Goal: Find specific page/section: Find specific page/section

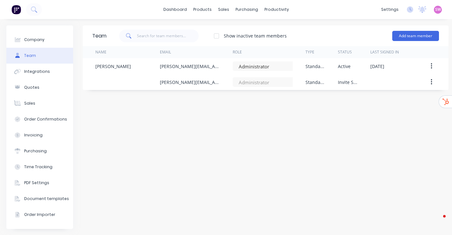
click at [175, 8] on link "dashboard" at bounding box center [175, 10] width 30 height 10
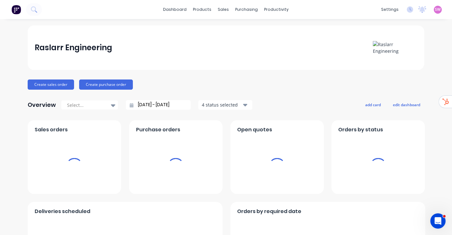
click at [436, 10] on span "SW" at bounding box center [439, 10] width 6 height 6
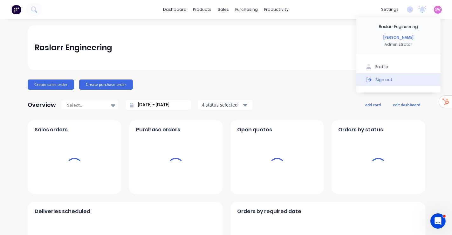
click at [369, 78] on button "Sign out" at bounding box center [399, 79] width 84 height 13
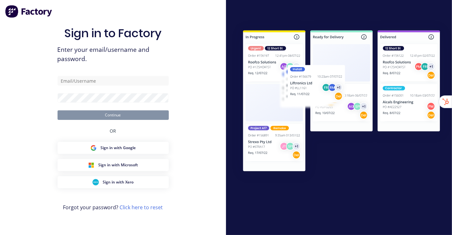
type input "[EMAIL_ADDRESS][DOMAIN_NAME]"
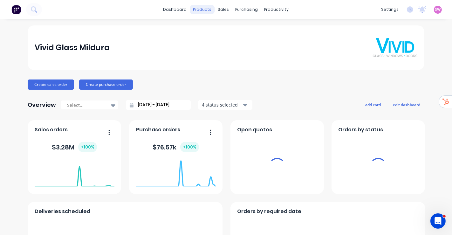
click at [204, 9] on div "products" at bounding box center [202, 10] width 25 height 10
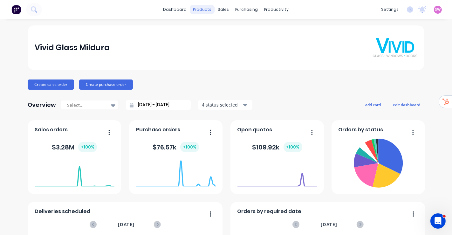
click at [211, 8] on div "products" at bounding box center [202, 10] width 25 height 10
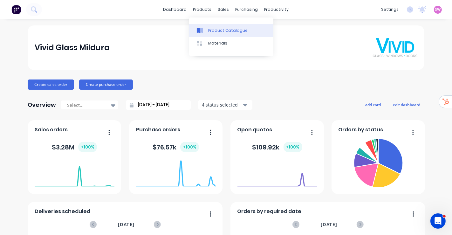
click at [213, 29] on div "Product Catalogue" at bounding box center [227, 31] width 39 height 6
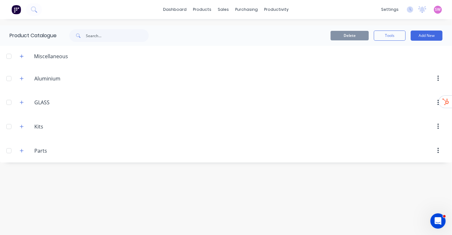
click at [18, 152] on span at bounding box center [22, 151] width 8 height 8
click at [21, 150] on icon "button" at bounding box center [22, 151] width 4 height 4
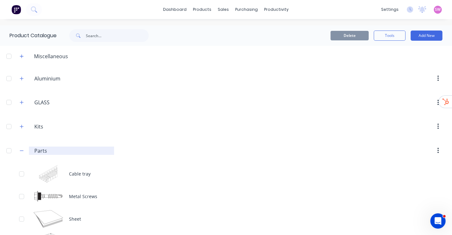
scroll to position [24, 0]
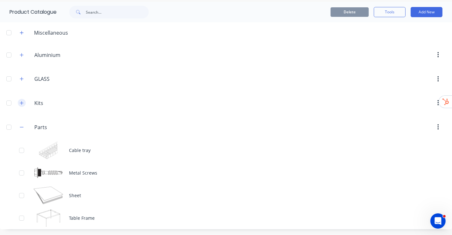
click at [25, 103] on button "button" at bounding box center [22, 103] width 8 height 8
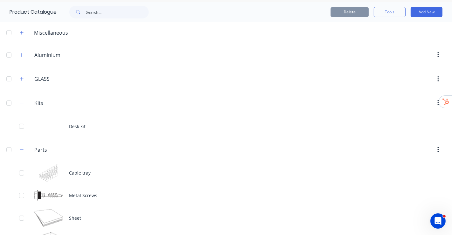
click at [9, 103] on div at bounding box center [9, 103] width 13 height 13
click at [7, 149] on div at bounding box center [9, 149] width 13 height 13
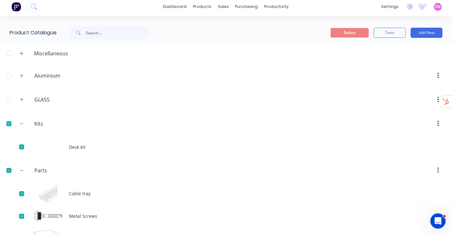
scroll to position [0, 0]
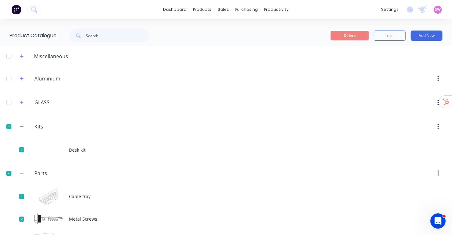
click at [352, 30] on div "Delete Tools Add New" at bounding box center [309, 35] width 288 height 20
click at [349, 33] on button "Delete" at bounding box center [350, 36] width 38 height 10
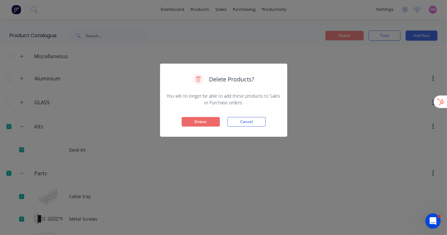
click at [207, 123] on button "Delete" at bounding box center [201, 122] width 38 height 10
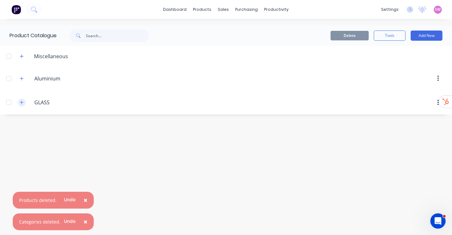
click at [23, 103] on icon "button" at bounding box center [22, 102] width 4 height 4
click at [21, 79] on icon "button" at bounding box center [21, 78] width 3 height 3
click at [24, 56] on button "button" at bounding box center [22, 56] width 8 height 8
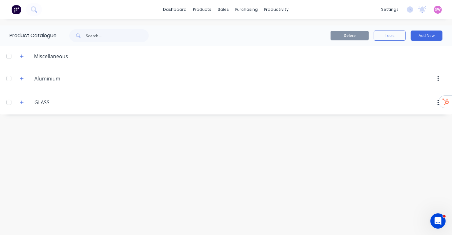
click at [18, 104] on span at bounding box center [22, 103] width 8 height 8
click at [21, 102] on icon "button" at bounding box center [22, 102] width 4 height 4
click at [24, 80] on icon "button" at bounding box center [22, 78] width 4 height 4
click at [12, 82] on div at bounding box center [9, 78] width 13 height 13
click at [8, 104] on div at bounding box center [9, 102] width 13 height 13
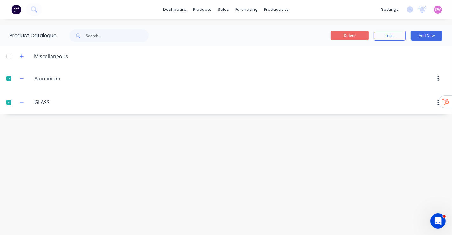
click at [351, 35] on button "Delete" at bounding box center [350, 36] width 38 height 10
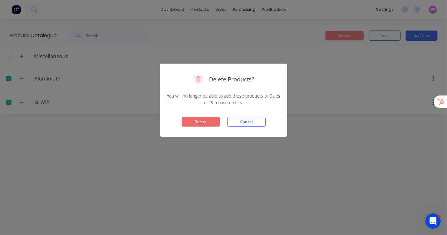
click at [206, 122] on button "Delete" at bounding box center [201, 122] width 38 height 10
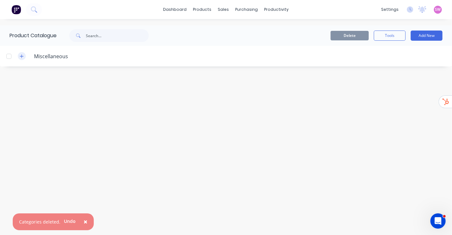
click at [25, 56] on button "button" at bounding box center [22, 56] width 8 height 8
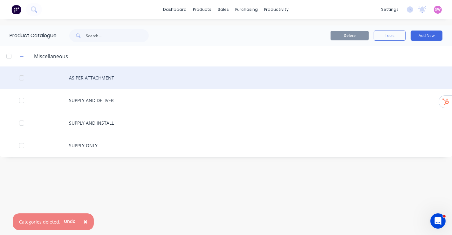
click at [97, 77] on div "AS PER ATTACHMENT" at bounding box center [226, 77] width 452 height 23
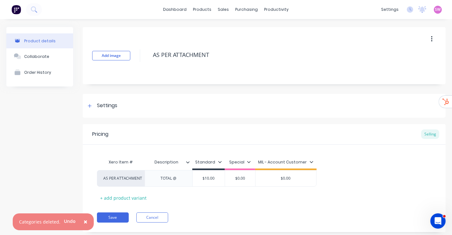
type textarea "x"
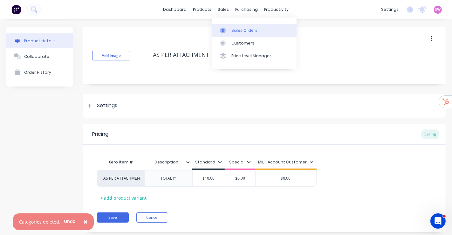
click at [237, 34] on link "Sales Orders" at bounding box center [255, 30] width 84 height 13
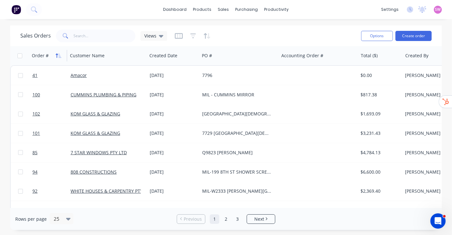
click at [59, 52] on button "button" at bounding box center [59, 56] width 10 height 10
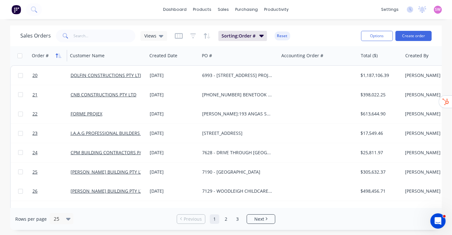
click at [57, 58] on button "button" at bounding box center [59, 56] width 10 height 10
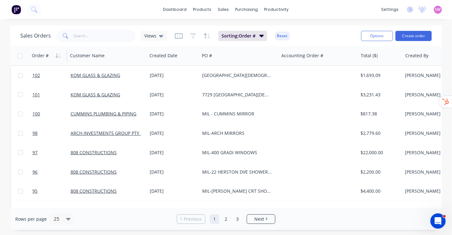
click at [57, 58] on button "button" at bounding box center [59, 56] width 10 height 10
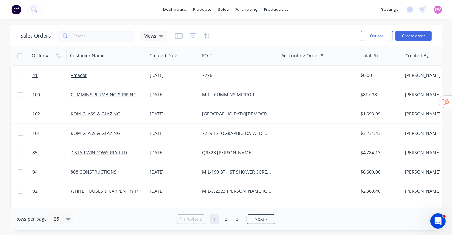
click at [191, 35] on icon "button" at bounding box center [194, 36] width 6 height 6
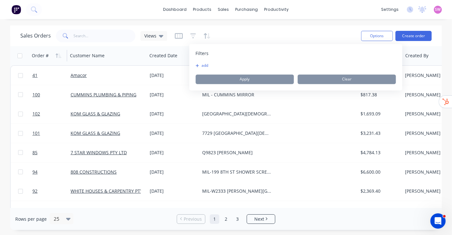
click at [200, 64] on button "add" at bounding box center [204, 65] width 16 height 5
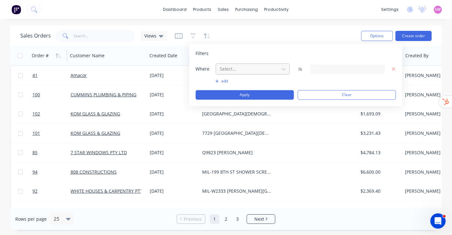
click at [225, 67] on div at bounding box center [248, 69] width 57 height 8
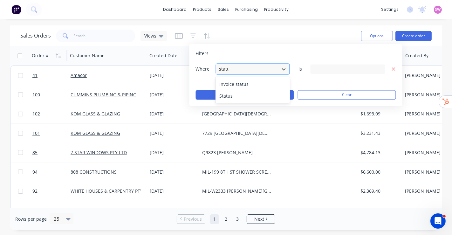
type input "status"
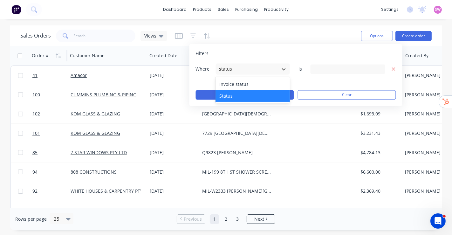
click at [227, 94] on div "Status" at bounding box center [253, 96] width 74 height 12
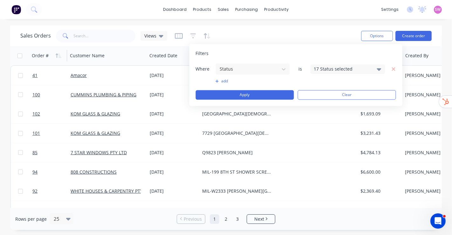
click at [338, 69] on div "17 Status selected" at bounding box center [343, 69] width 58 height 7
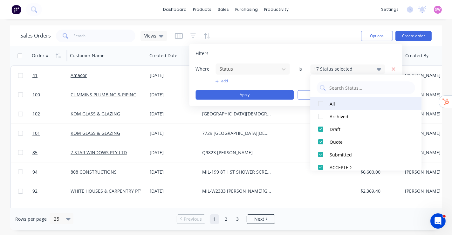
click at [326, 106] on div at bounding box center [321, 103] width 13 height 13
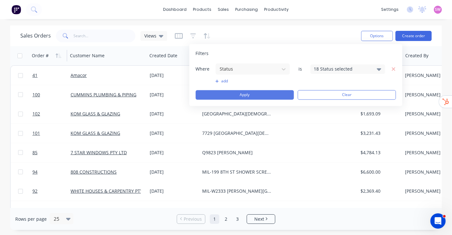
click at [273, 96] on button "Apply" at bounding box center [245, 95] width 98 height 10
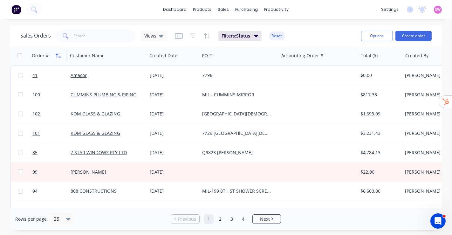
click at [58, 56] on icon "button" at bounding box center [59, 55] width 6 height 5
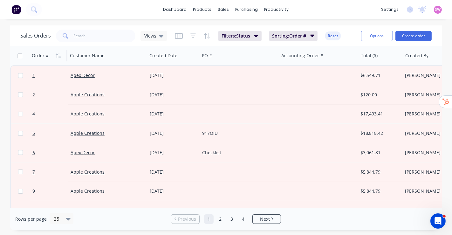
click at [169, 22] on div "dashboard products sales purchasing productivity dashboard products Product Cat…" at bounding box center [226, 117] width 452 height 235
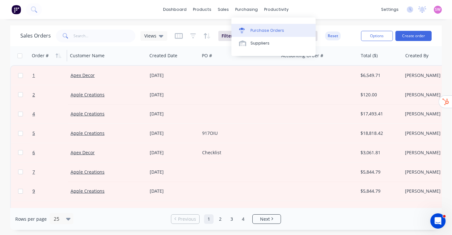
click at [257, 31] on div "Purchase Orders" at bounding box center [268, 31] width 34 height 6
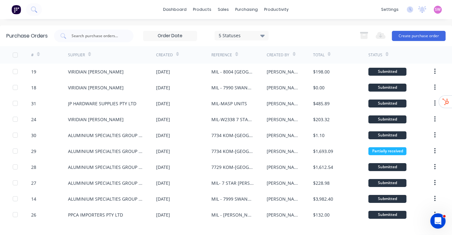
click at [36, 52] on div "#" at bounding box center [35, 54] width 9 height 11
click at [39, 55] on icon at bounding box center [38, 54] width 3 height 5
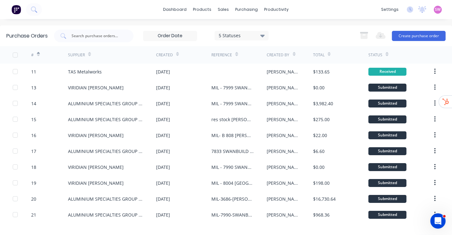
click at [38, 55] on icon at bounding box center [38, 55] width 3 height 2
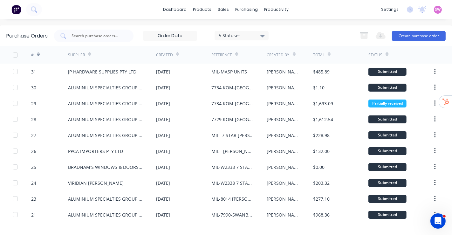
click at [38, 55] on icon at bounding box center [38, 55] width 3 height 2
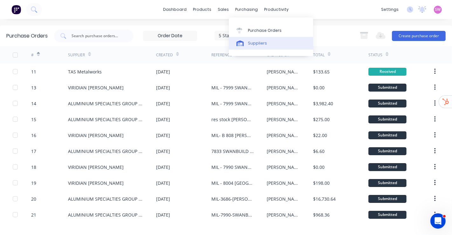
click at [249, 42] on div "Suppliers" at bounding box center [257, 43] width 19 height 6
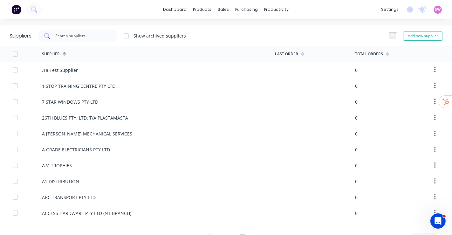
click at [98, 38] on input "text" at bounding box center [81, 36] width 53 height 6
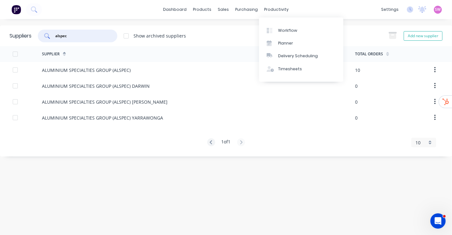
type input "alspec"
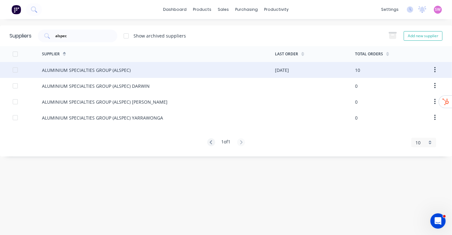
click at [95, 69] on div "ALUMINIUM SPECIALTIES GROUP (ALSPEC)" at bounding box center [86, 70] width 89 height 7
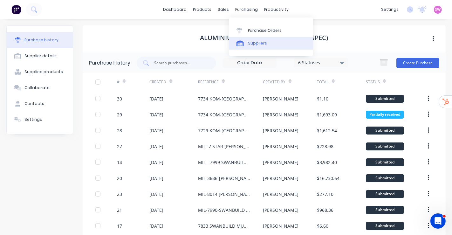
click at [254, 48] on link "Suppliers" at bounding box center [271, 43] width 84 height 13
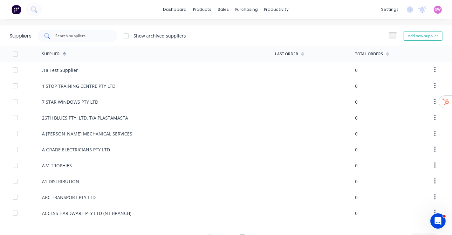
click at [94, 37] on input "text" at bounding box center [81, 36] width 53 height 6
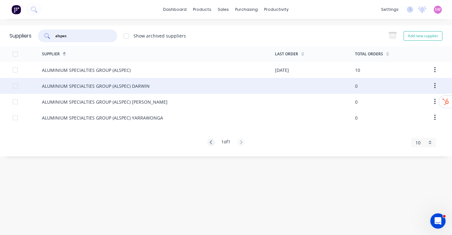
type input "alspec"
click at [114, 85] on div "ALUMINIUM SPECIALTIES GROUP (ALSPEC) DARWIN" at bounding box center [96, 86] width 108 height 7
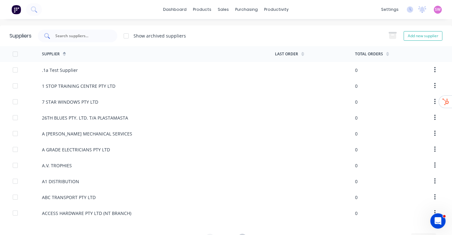
drag, startPoint x: 87, startPoint y: 32, endPoint x: 86, endPoint y: 36, distance: 4.0
click at [87, 33] on div at bounding box center [78, 36] width 80 height 13
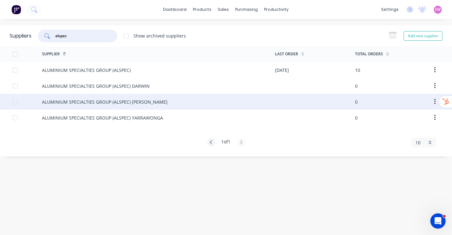
type input "alspec"
click at [135, 105] on div "ALUMINIUM SPECIALTIES GROUP (ALSPEC) [PERSON_NAME]" at bounding box center [105, 102] width 126 height 7
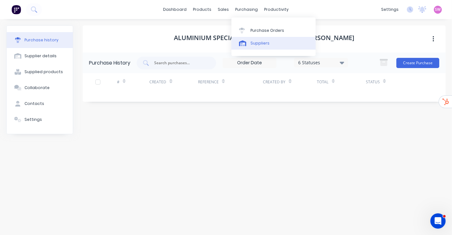
click at [272, 42] on link "Suppliers" at bounding box center [274, 43] width 84 height 13
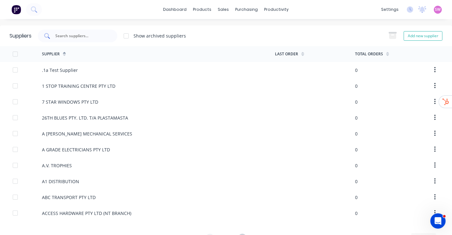
click at [106, 38] on div at bounding box center [78, 36] width 80 height 13
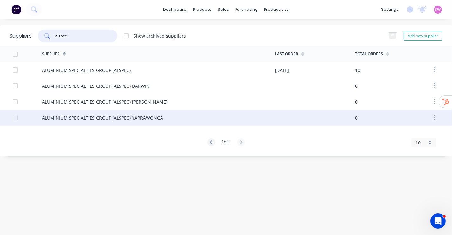
type input "alspec"
click at [124, 117] on div "ALUMINIUM SPECIALTIES GROUP (ALSPEC) YARRAWONGA" at bounding box center [102, 118] width 121 height 7
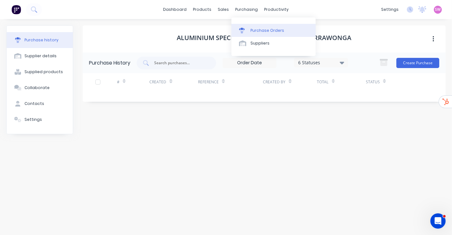
click at [260, 30] on div "Purchase Orders" at bounding box center [268, 31] width 34 height 6
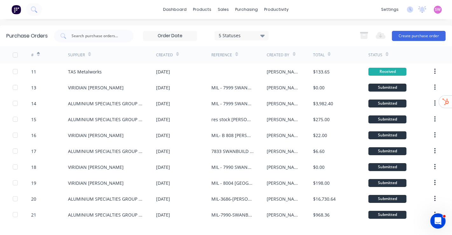
drag, startPoint x: 95, startPoint y: 36, endPoint x: 94, endPoint y: 43, distance: 6.9
click at [95, 38] on input "text" at bounding box center [97, 36] width 53 height 6
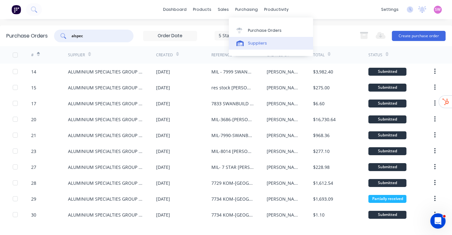
type input "alspec"
click at [253, 44] on div "Suppliers" at bounding box center [257, 43] width 19 height 6
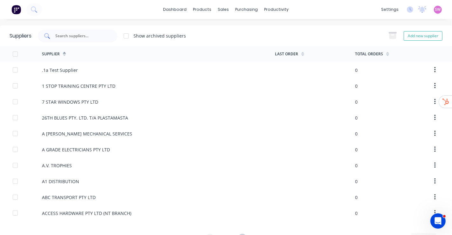
click at [78, 39] on div at bounding box center [78, 36] width 80 height 13
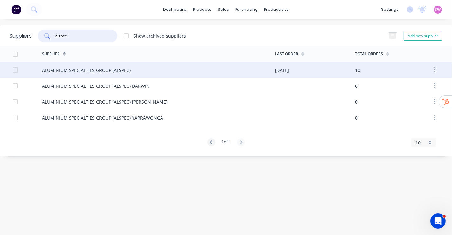
type input "alspec"
click at [125, 72] on div "ALUMINIUM SPECIALTIES GROUP (ALSPEC)" at bounding box center [86, 70] width 89 height 7
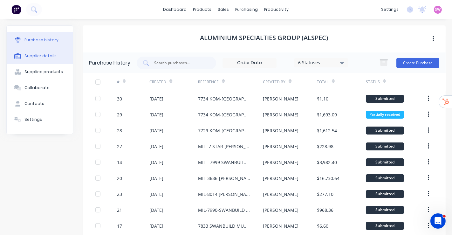
click at [44, 59] on button "Supplier details" at bounding box center [40, 56] width 66 height 16
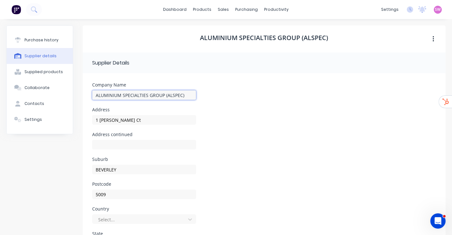
click at [162, 95] on input "ALUMINIUM SPECIALTIES GROUP (ALSPEC)" at bounding box center [144, 95] width 104 height 10
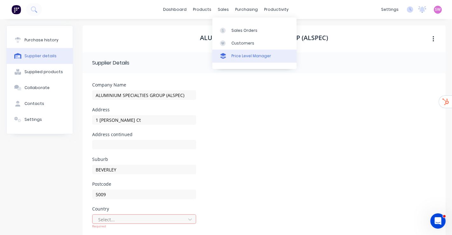
click at [238, 53] on link "Price Level Manager" at bounding box center [255, 56] width 84 height 13
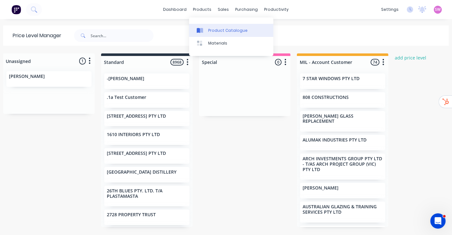
click at [212, 27] on link "Product Catalogue" at bounding box center [231, 30] width 84 height 13
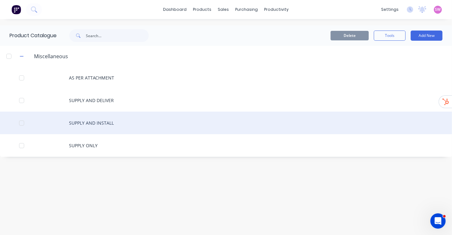
click at [92, 126] on div "SUPPLY AND INSTALL" at bounding box center [226, 123] width 452 height 23
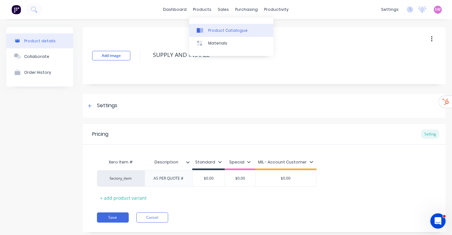
click at [199, 28] on icon at bounding box center [198, 30] width 3 height 5
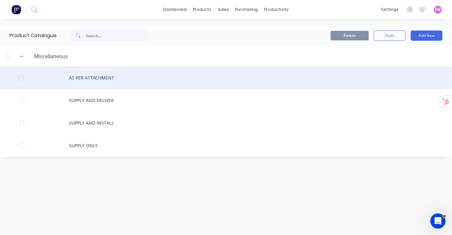
click at [93, 74] on div "AS PER ATTACHMENT" at bounding box center [226, 77] width 452 height 23
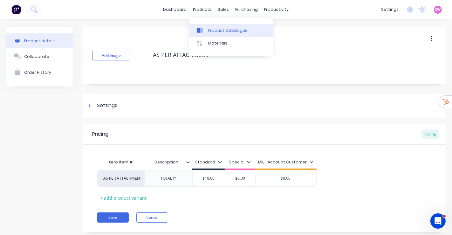
click at [205, 28] on div at bounding box center [202, 31] width 10 height 6
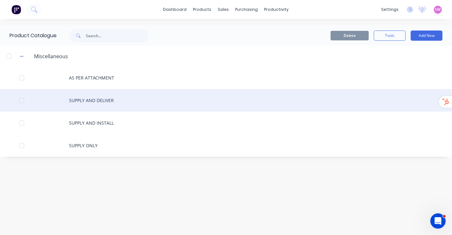
click at [88, 96] on div "SUPPLY AND DELIVER" at bounding box center [226, 100] width 452 height 23
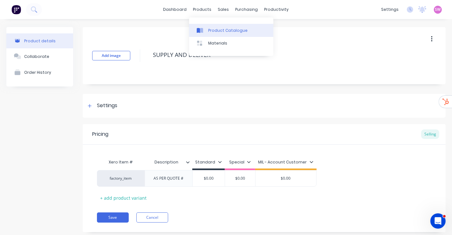
click at [202, 28] on icon at bounding box center [200, 31] width 6 height 6
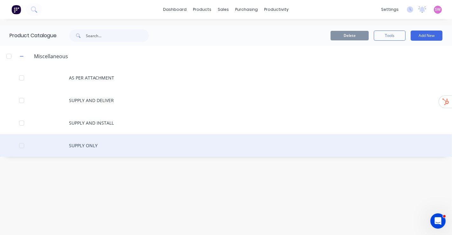
click at [85, 141] on div "SUPPLY ONLY" at bounding box center [226, 145] width 452 height 23
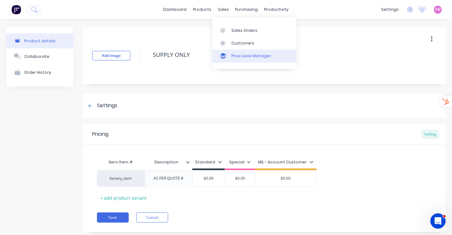
click at [246, 55] on div "Price Level Manager" at bounding box center [252, 56] width 40 height 6
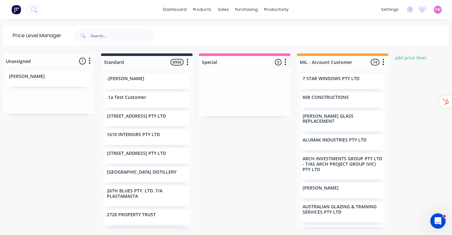
click at [286, 64] on icon "button" at bounding box center [286, 62] width 2 height 8
click at [251, 96] on button "Delete price level" at bounding box center [258, 97] width 64 height 10
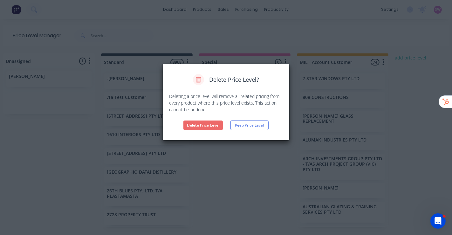
click at [205, 123] on button "Delete Price Level" at bounding box center [203, 126] width 39 height 10
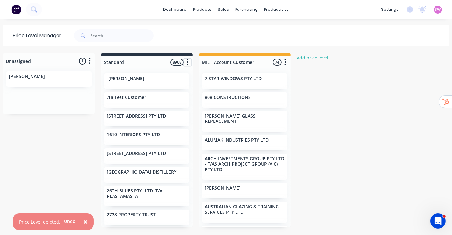
click at [186, 59] on button "button" at bounding box center [188, 63] width 8 height 8
click at [132, 62] on div at bounding box center [147, 62] width 92 height 12
drag, startPoint x: 109, startPoint y: 59, endPoint x: 75, endPoint y: 64, distance: 33.8
click at [79, 61] on div "Unassigned 1 Move all customers Standard MIL - Account Customer [PERSON_NAME] S…" at bounding box center [226, 143] width 452 height 181
type input "Retail"
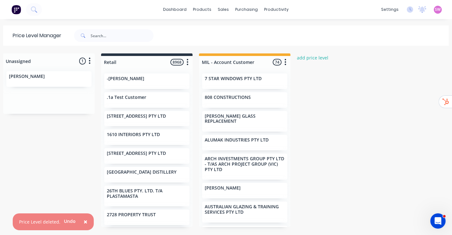
click at [215, 35] on div at bounding box center [310, 35] width 280 height 20
click at [194, 38] on div at bounding box center [310, 35] width 280 height 20
click at [118, 63] on div at bounding box center [147, 62] width 92 height 12
click at [255, 61] on div at bounding box center [245, 62] width 92 height 12
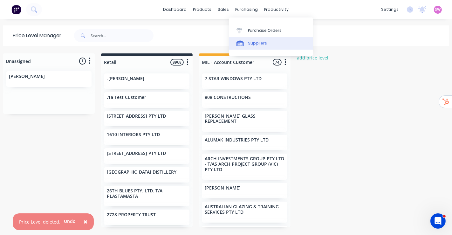
click at [247, 45] on link "Suppliers" at bounding box center [271, 43] width 84 height 13
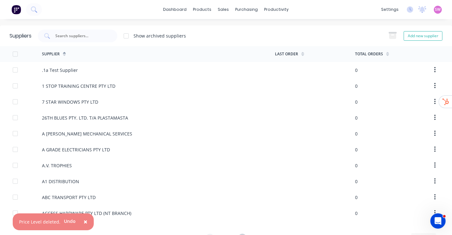
click at [75, 43] on div "Suppliers Show archived suppliers Add new supplier" at bounding box center [226, 35] width 452 height 21
click at [84, 35] on input "text" at bounding box center [81, 36] width 53 height 6
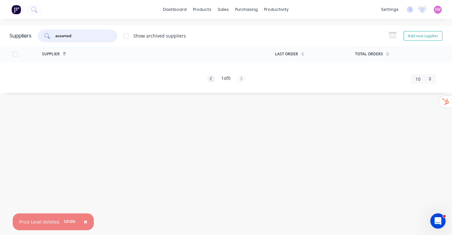
drag, startPoint x: 93, startPoint y: 38, endPoint x: 0, endPoint y: 29, distance: 93.3
click at [0, 30] on div "Suppliers assorted Show archived suppliers Add new supplier" at bounding box center [226, 35] width 452 height 21
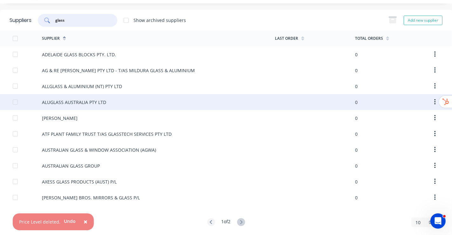
scroll to position [23, 0]
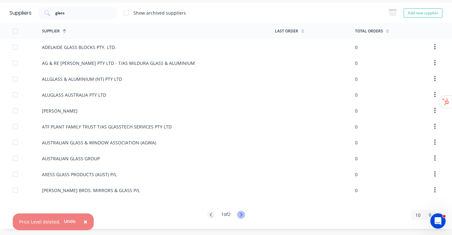
click at [239, 217] on icon at bounding box center [241, 215] width 8 height 8
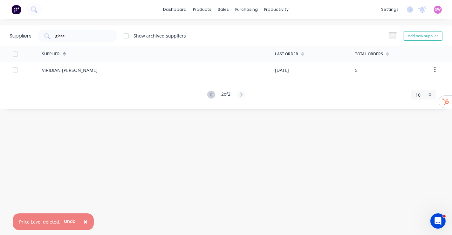
click at [215, 94] on div "2 of 2" at bounding box center [226, 95] width 38 height 9
click at [214, 95] on div "2 of 2" at bounding box center [226, 95] width 38 height 9
click at [212, 97] on icon at bounding box center [211, 95] width 8 height 8
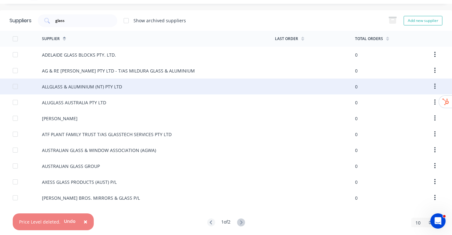
scroll to position [23, 0]
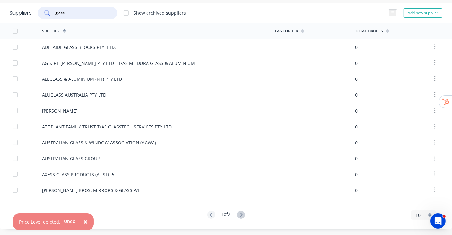
drag, startPoint x: 92, startPoint y: 15, endPoint x: 0, endPoint y: 9, distance: 92.2
click at [4, 7] on div "Suppliers glass Show archived suppliers Add new supplier" at bounding box center [226, 13] width 452 height 21
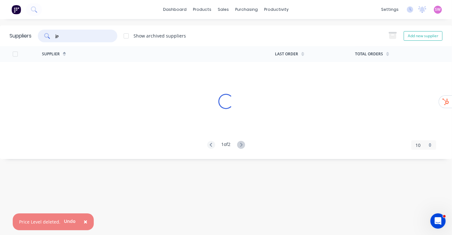
scroll to position [0, 0]
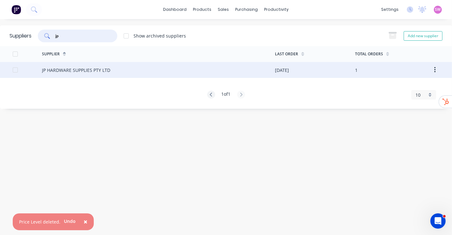
type input "jp"
click at [113, 69] on div "JP HARDWARE SUPPLIES PTY LTD" at bounding box center [158, 70] width 233 height 16
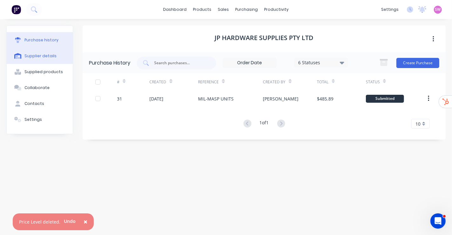
click at [32, 51] on button "Supplier details" at bounding box center [40, 56] width 66 height 16
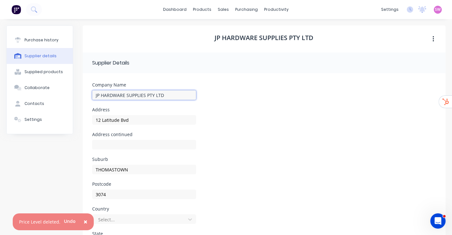
click at [165, 94] on input "JP HARDWARE SUPPLIES PTY LTD" at bounding box center [144, 95] width 104 height 10
